Goal: Contribute content

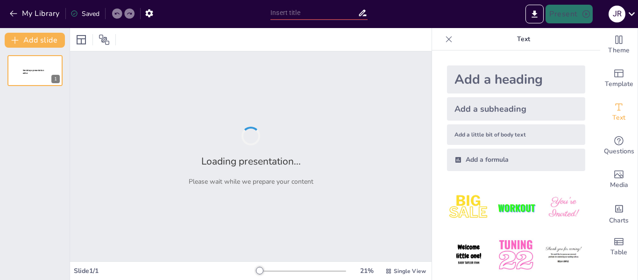
type input "Balance Energético en un Sector del Departamento de [GEOGRAPHIC_DATA]"
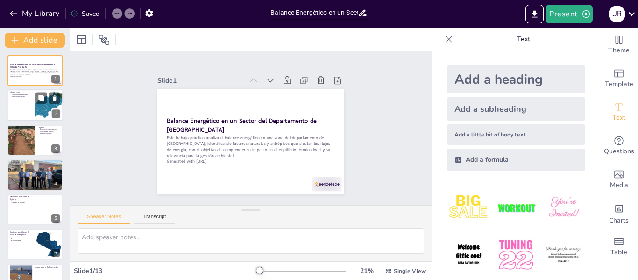
click at [17, 114] on div at bounding box center [35, 106] width 56 height 32
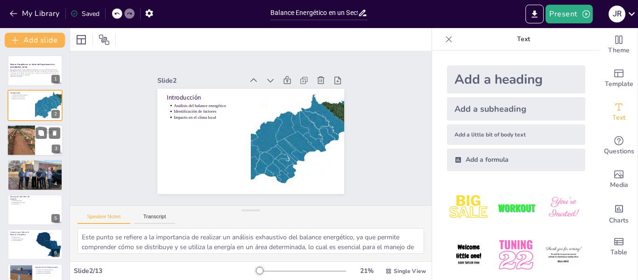
click at [20, 139] on div at bounding box center [21, 140] width 42 height 32
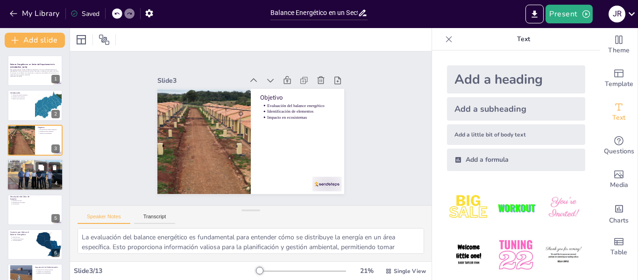
click at [20, 163] on p "Relevancia ambiental" at bounding box center [36, 164] width 49 height 2
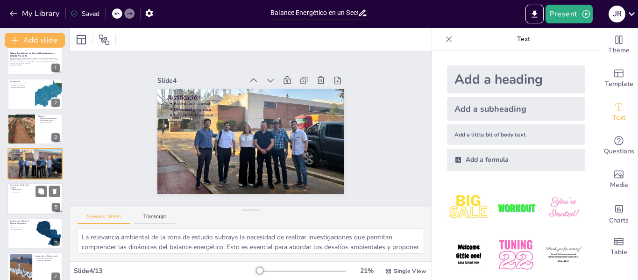
click at [28, 197] on div at bounding box center [35, 199] width 56 height 32
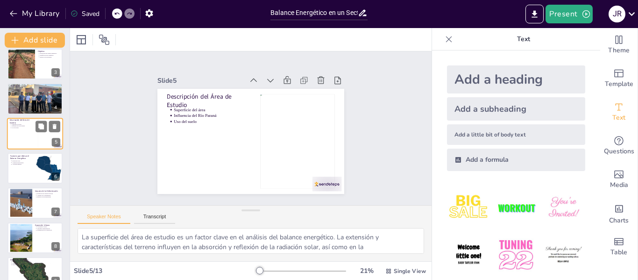
scroll to position [92, 0]
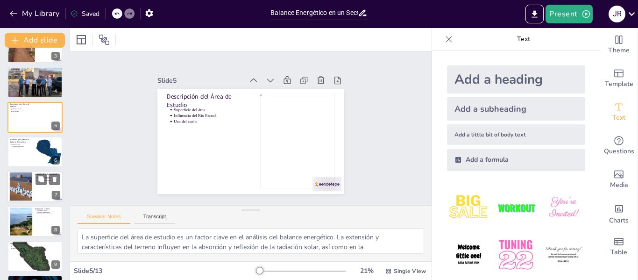
click at [24, 186] on div at bounding box center [21, 186] width 43 height 28
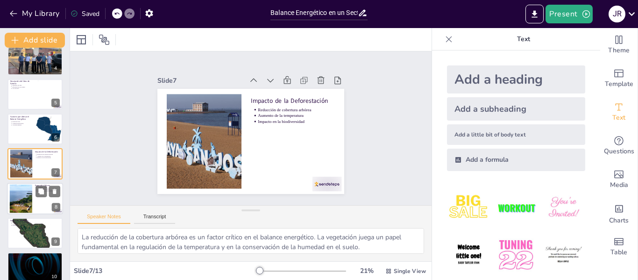
click at [21, 211] on div at bounding box center [21, 198] width 44 height 28
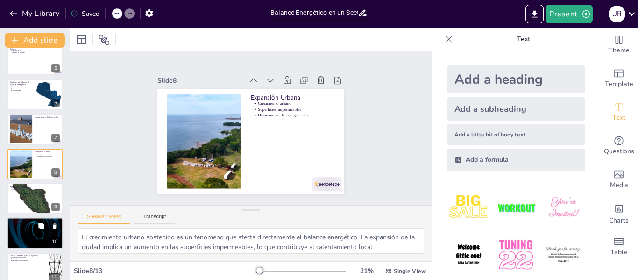
click at [18, 228] on div at bounding box center [35, 234] width 56 height 32
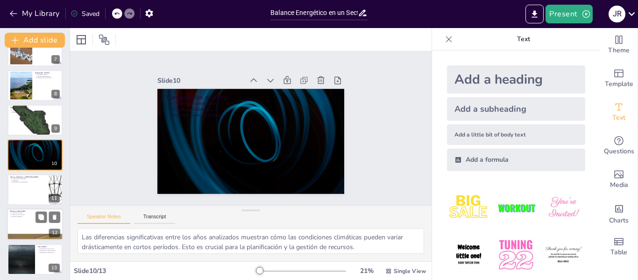
scroll to position [231, 0]
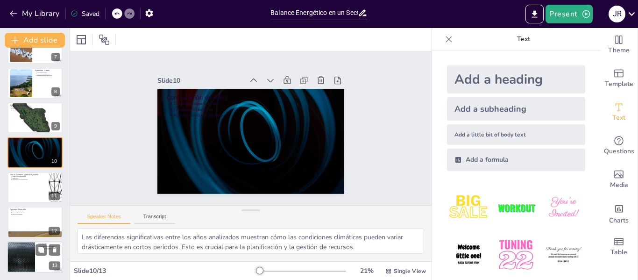
click at [21, 248] on div at bounding box center [21, 257] width 56 height 32
type textarea "La importancia del uso del suelo en el clima local es evidente. Las decisiones …"
